Goal: Information Seeking & Learning: Learn about a topic

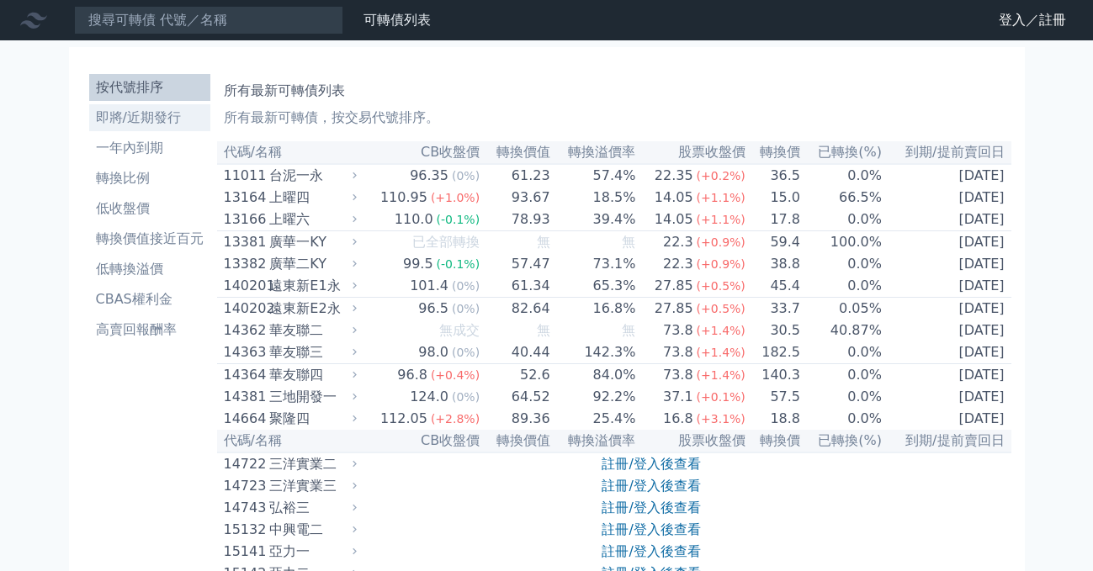
click at [136, 119] on li "即將/近期發行" at bounding box center [149, 118] width 121 height 20
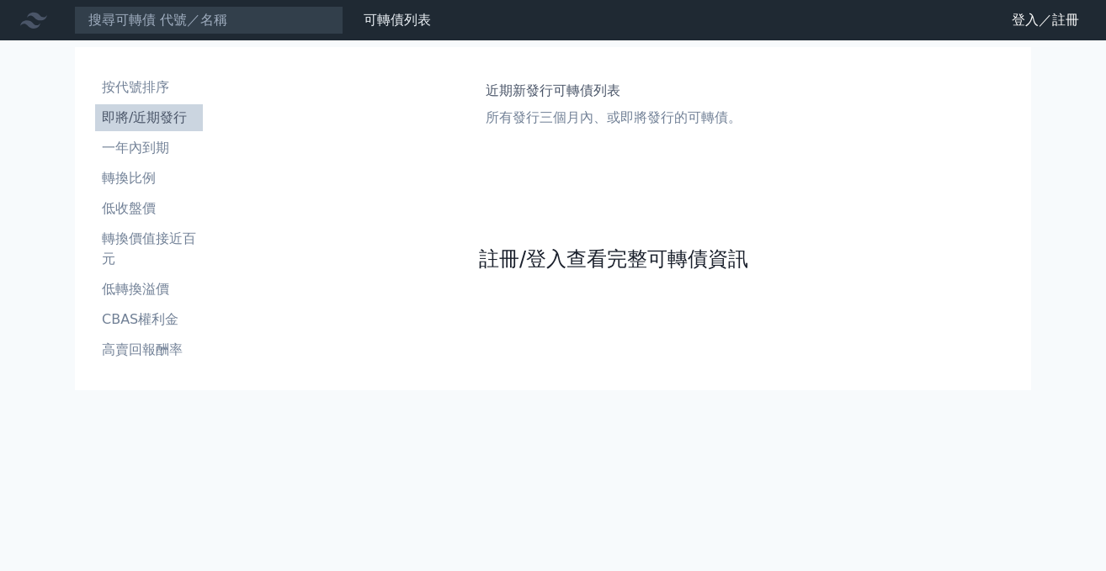
click at [513, 263] on link "註冊/登入查看完整可轉債資訊" at bounding box center [613, 259] width 269 height 27
click at [547, 263] on link "註冊/登入查看完整可轉債資訊" at bounding box center [613, 259] width 269 height 27
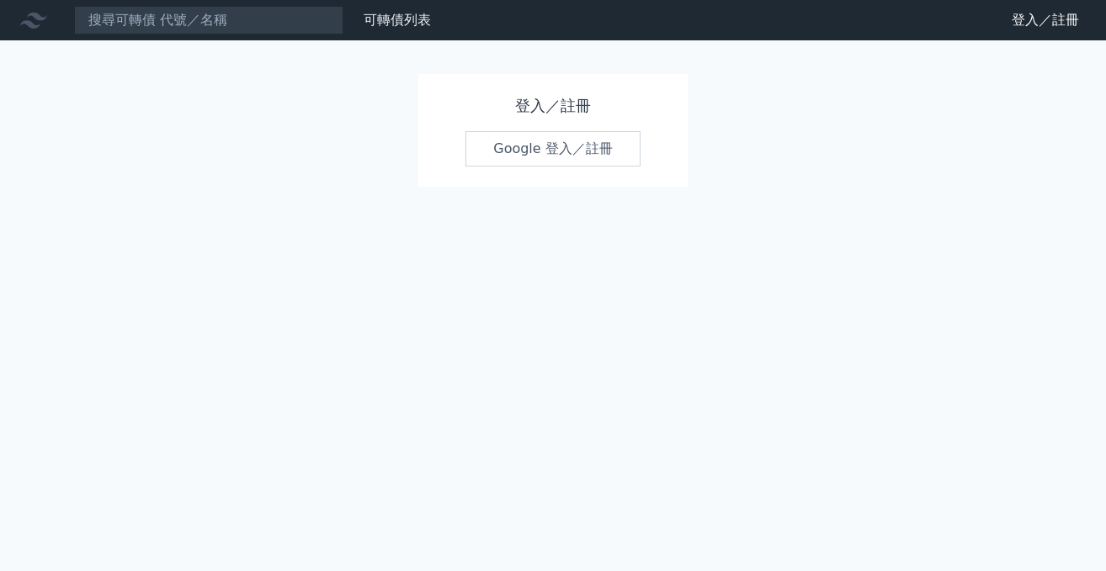
click at [567, 153] on link "Google 登入／註冊" at bounding box center [552, 148] width 175 height 35
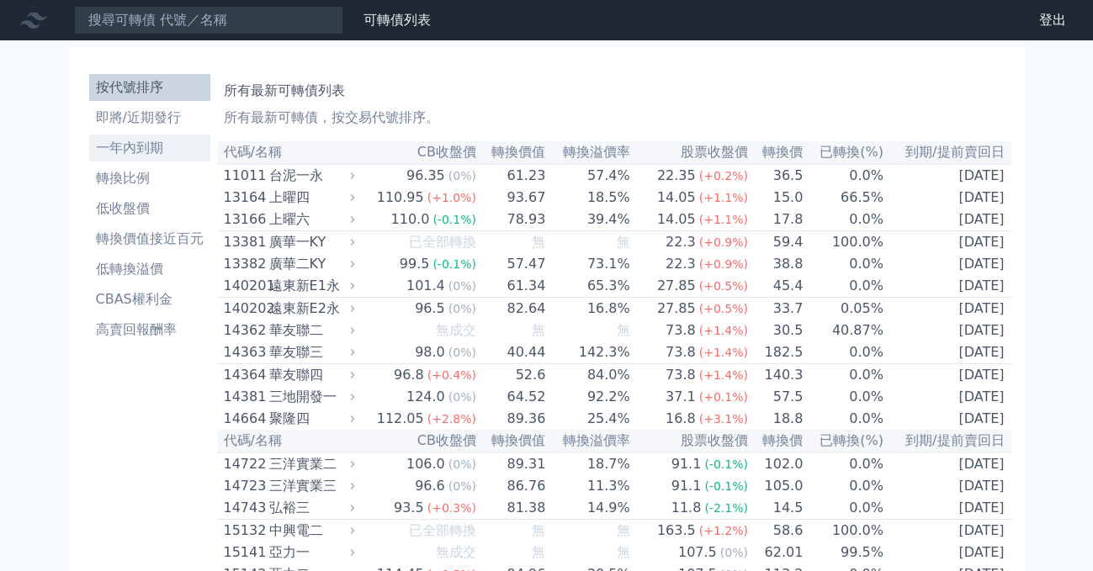
click at [138, 149] on li "一年內到期" at bounding box center [149, 148] width 121 height 20
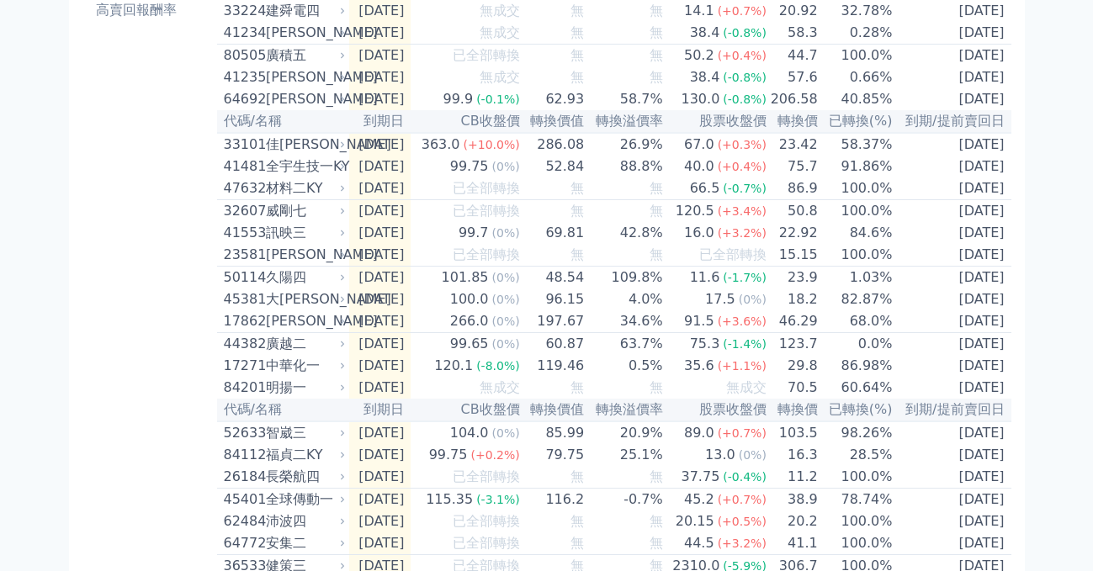
scroll to position [77, 0]
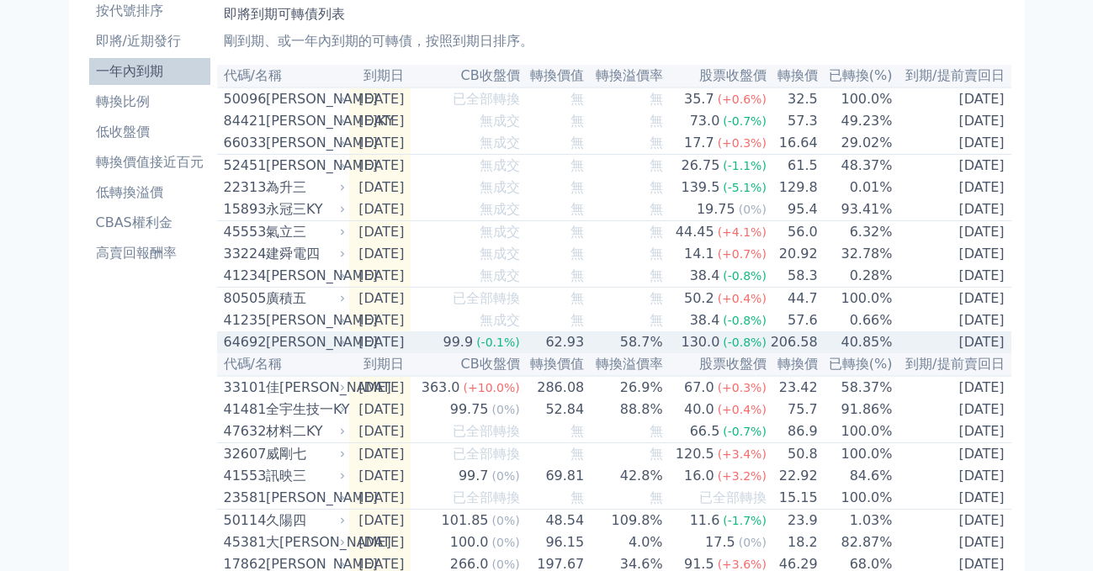
click at [272, 353] on div "[PERSON_NAME]" at bounding box center [304, 342] width 77 height 20
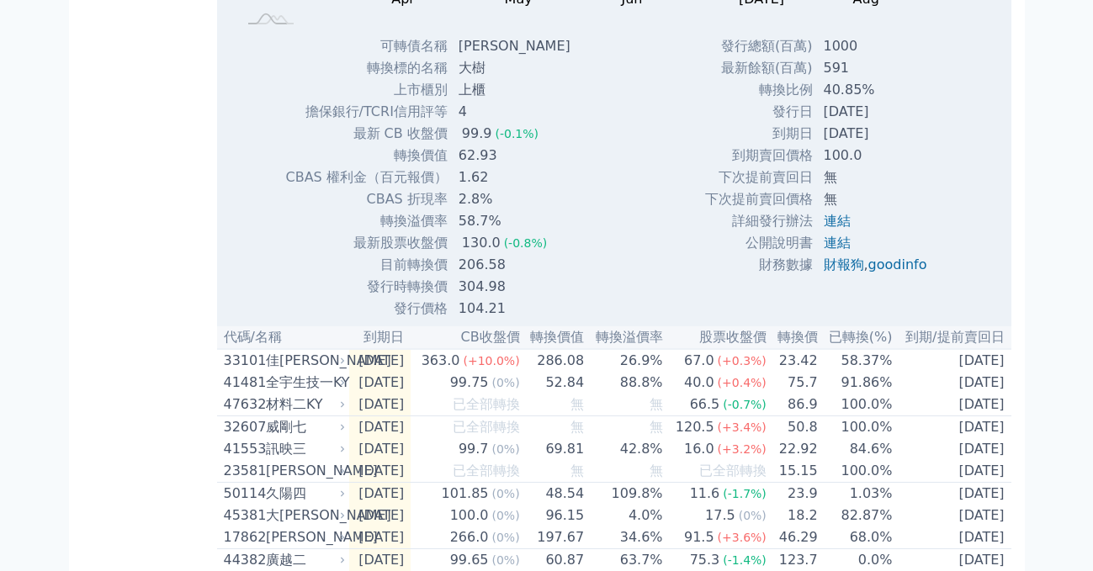
scroll to position [758, 0]
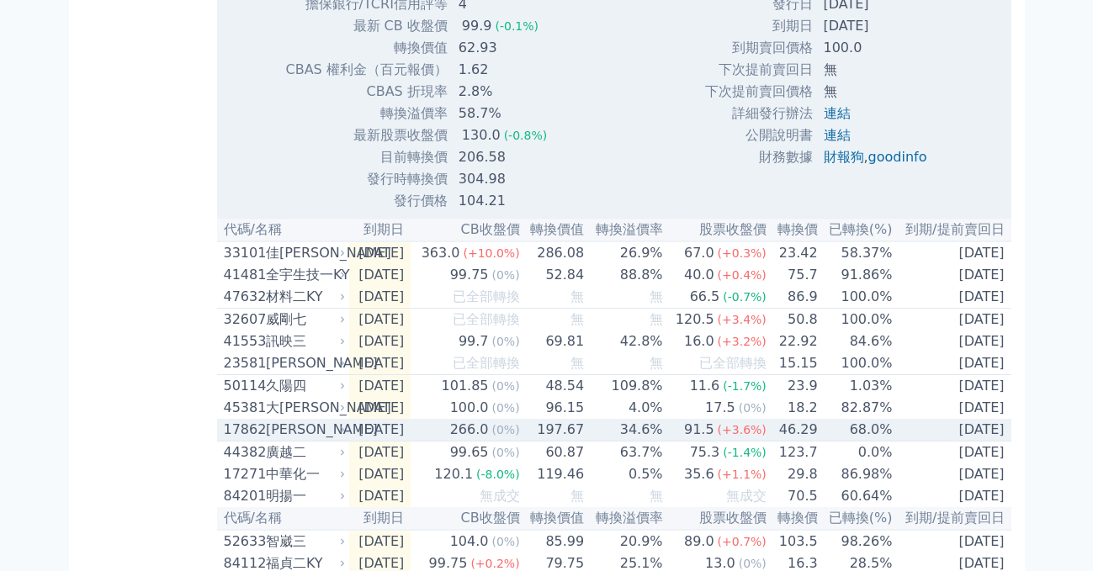
click at [261, 440] on div "17862" at bounding box center [243, 430] width 38 height 20
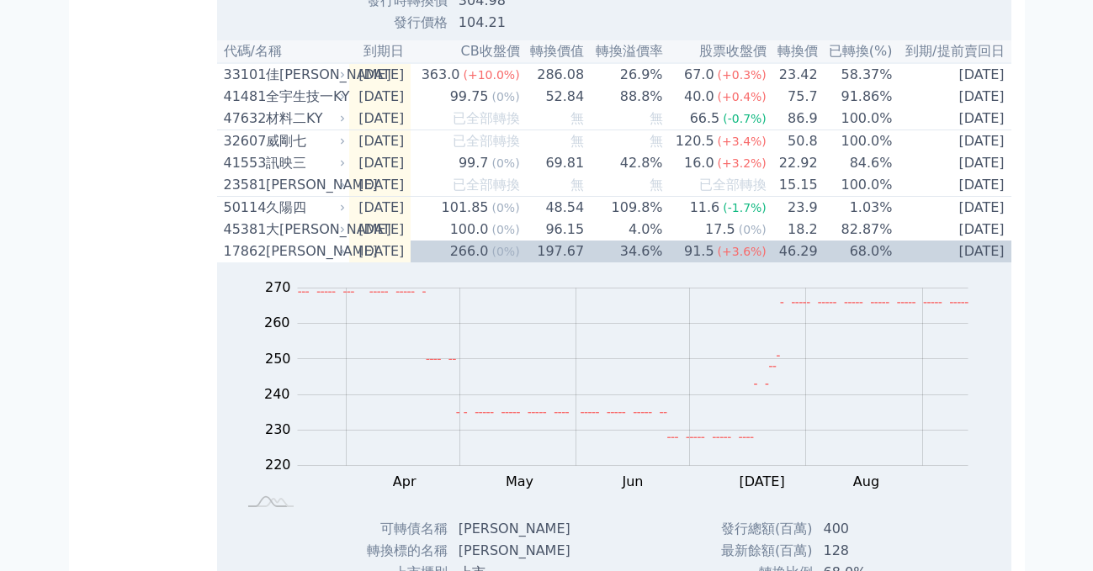
scroll to position [933, 0]
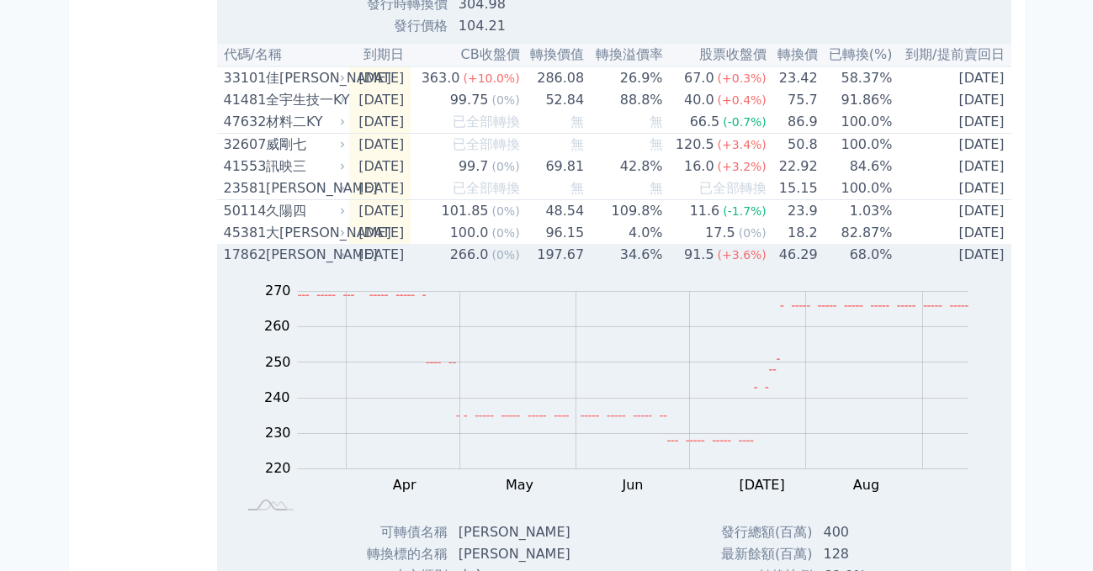
click at [412, 266] on td "[DATE]" at bounding box center [380, 255] width 62 height 22
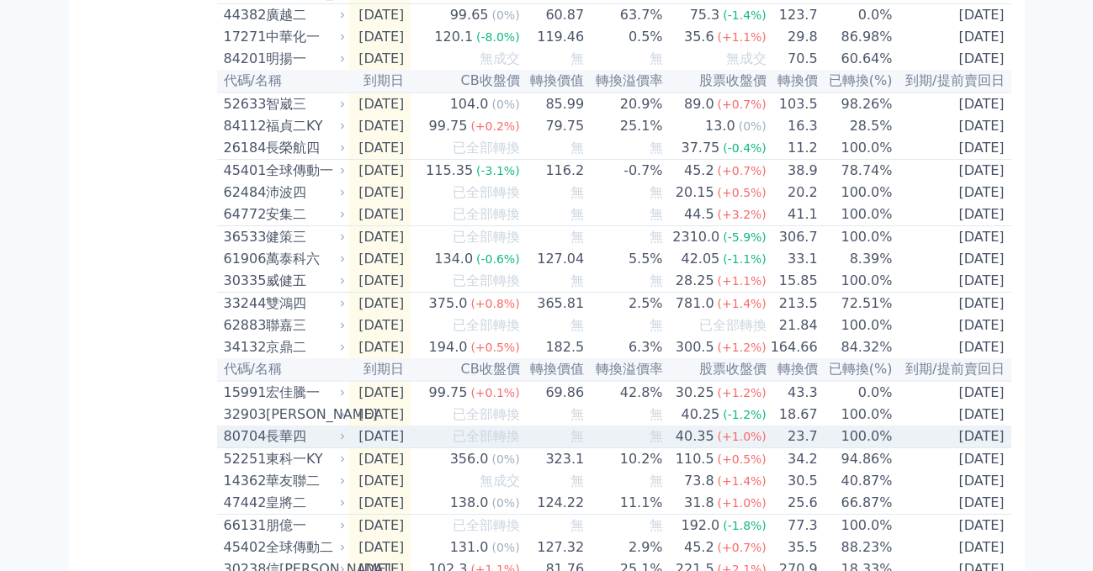
scroll to position [1323, 0]
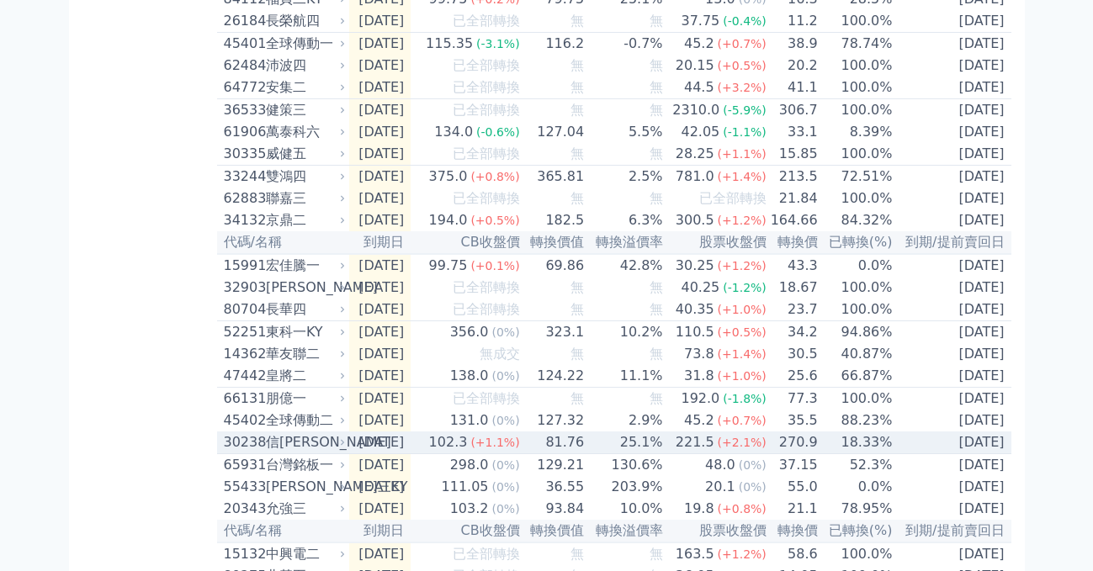
click at [471, 453] on div "102.3" at bounding box center [448, 443] width 45 height 20
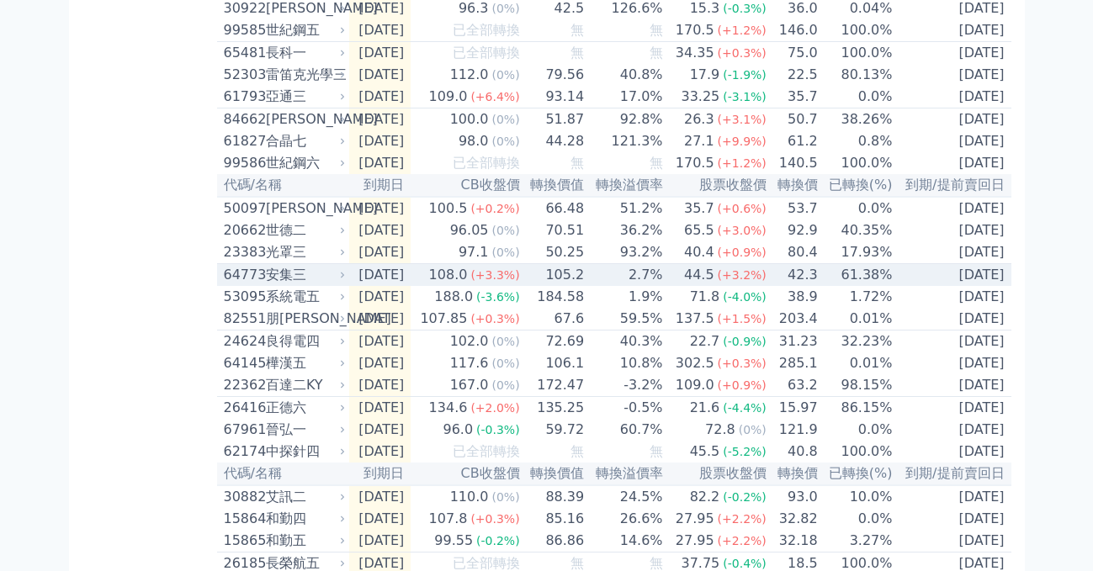
scroll to position [3643, 0]
